Goal: Navigation & Orientation: Find specific page/section

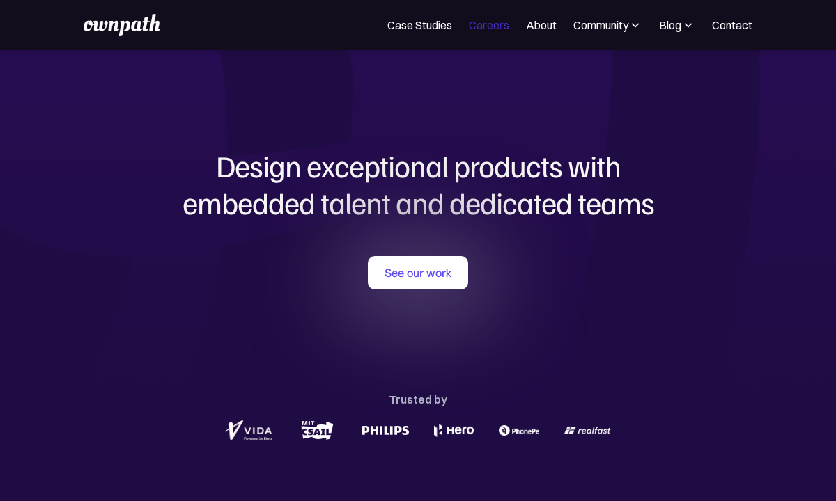
click at [498, 22] on link "Careers" at bounding box center [489, 25] width 40 height 17
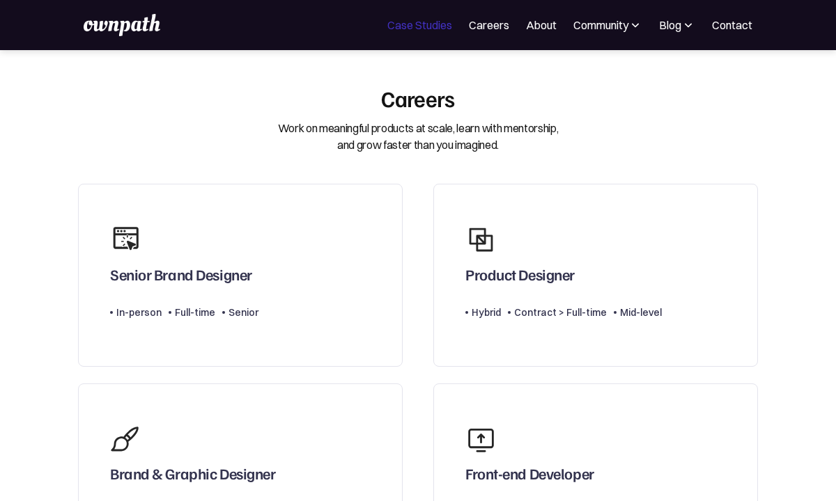
click at [421, 25] on link "Case Studies" at bounding box center [419, 25] width 65 height 17
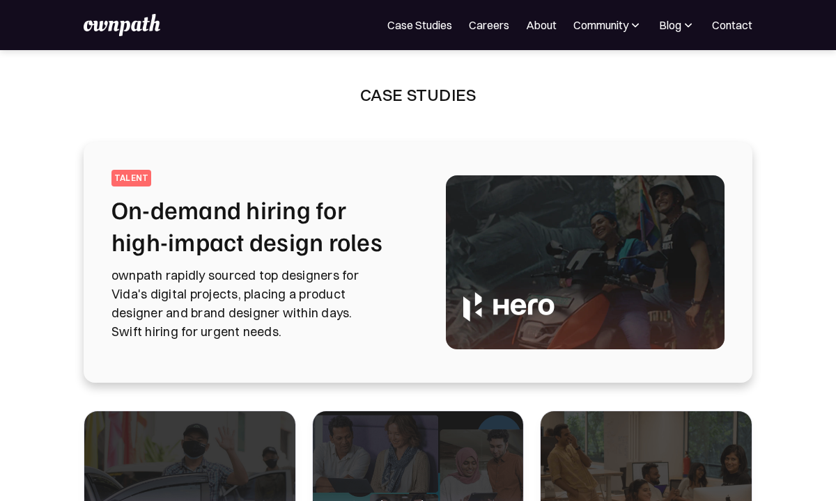
click at [484, 33] on div "For Companies Case Studies Careers About Community Events Resources Design Resi…" at bounding box center [418, 25] width 669 height 22
click at [485, 23] on link "Careers" at bounding box center [489, 25] width 40 height 17
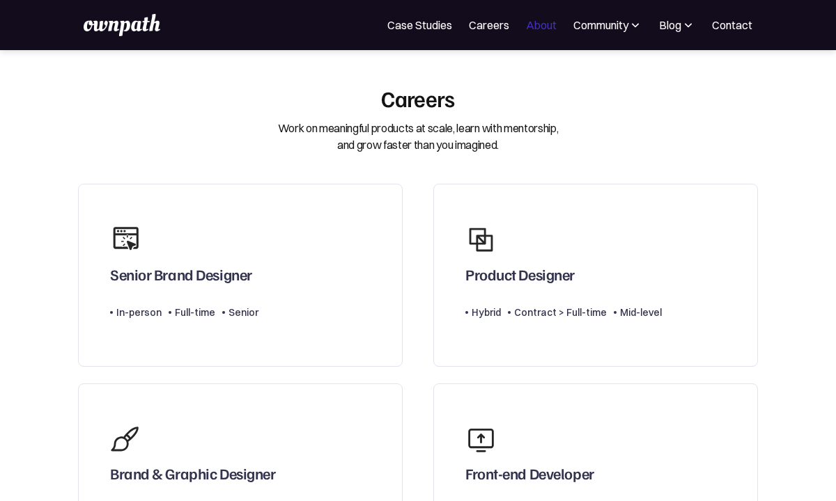
click at [539, 24] on link "About" at bounding box center [541, 25] width 31 height 17
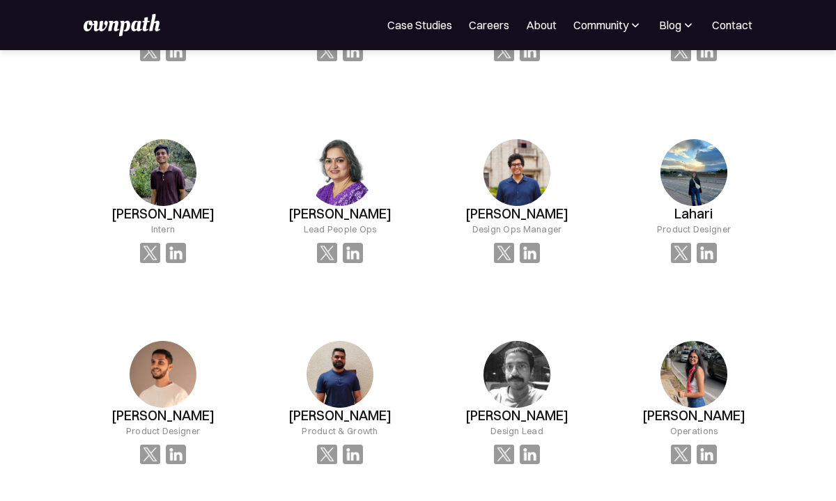
scroll to position [1382, 0]
